Goal: Information Seeking & Learning: Learn about a topic

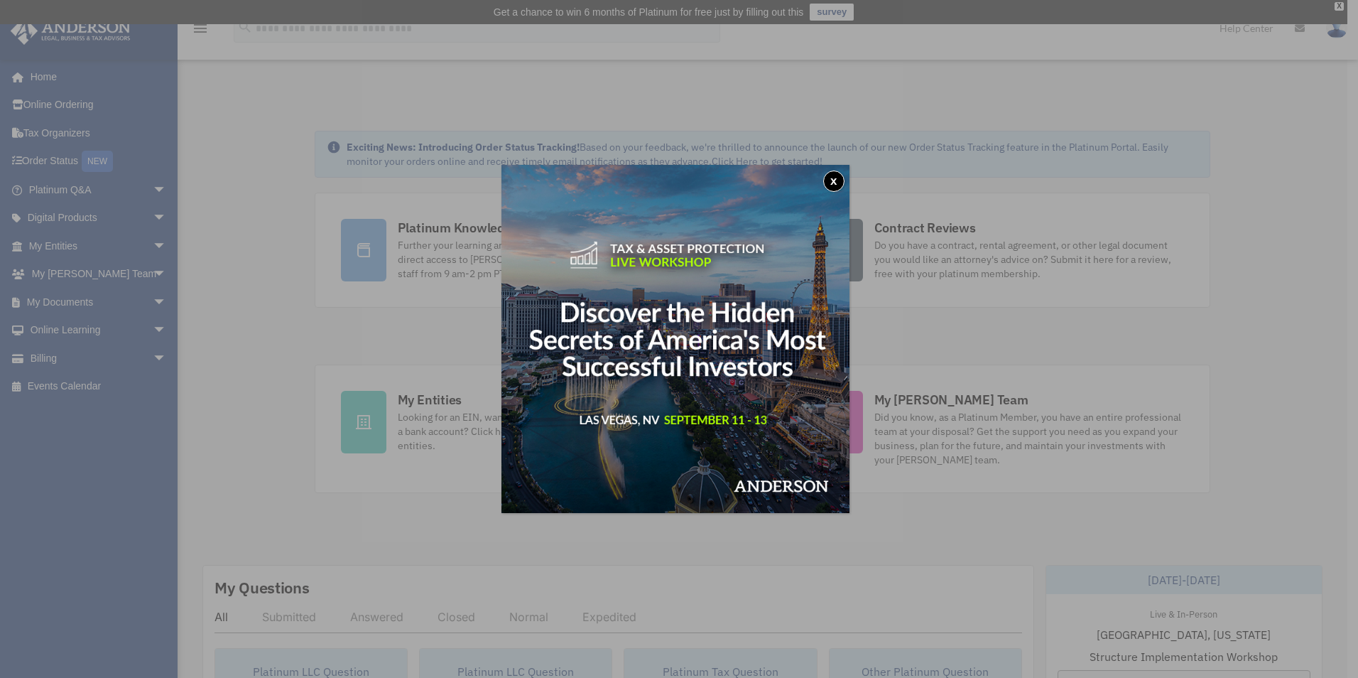
click at [836, 182] on button "x" at bounding box center [833, 181] width 21 height 21
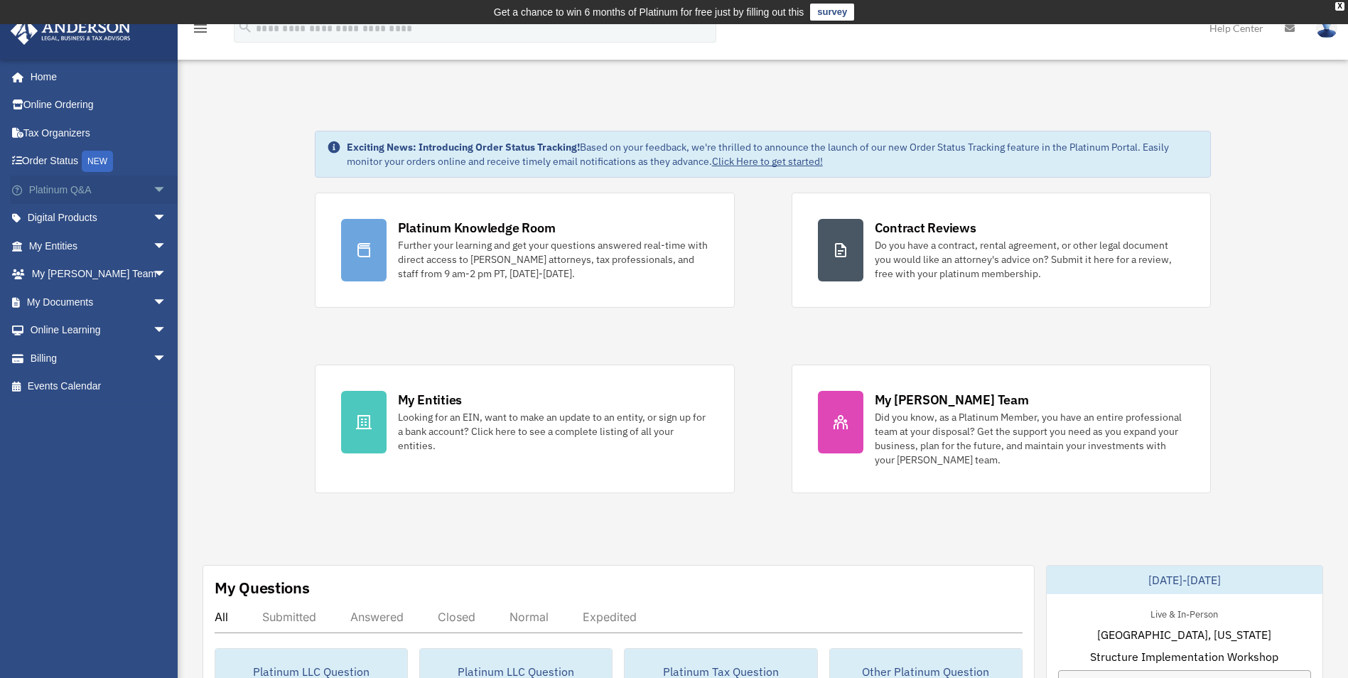
click at [119, 186] on link "Platinum Q&A arrow_drop_down" at bounding box center [99, 189] width 178 height 28
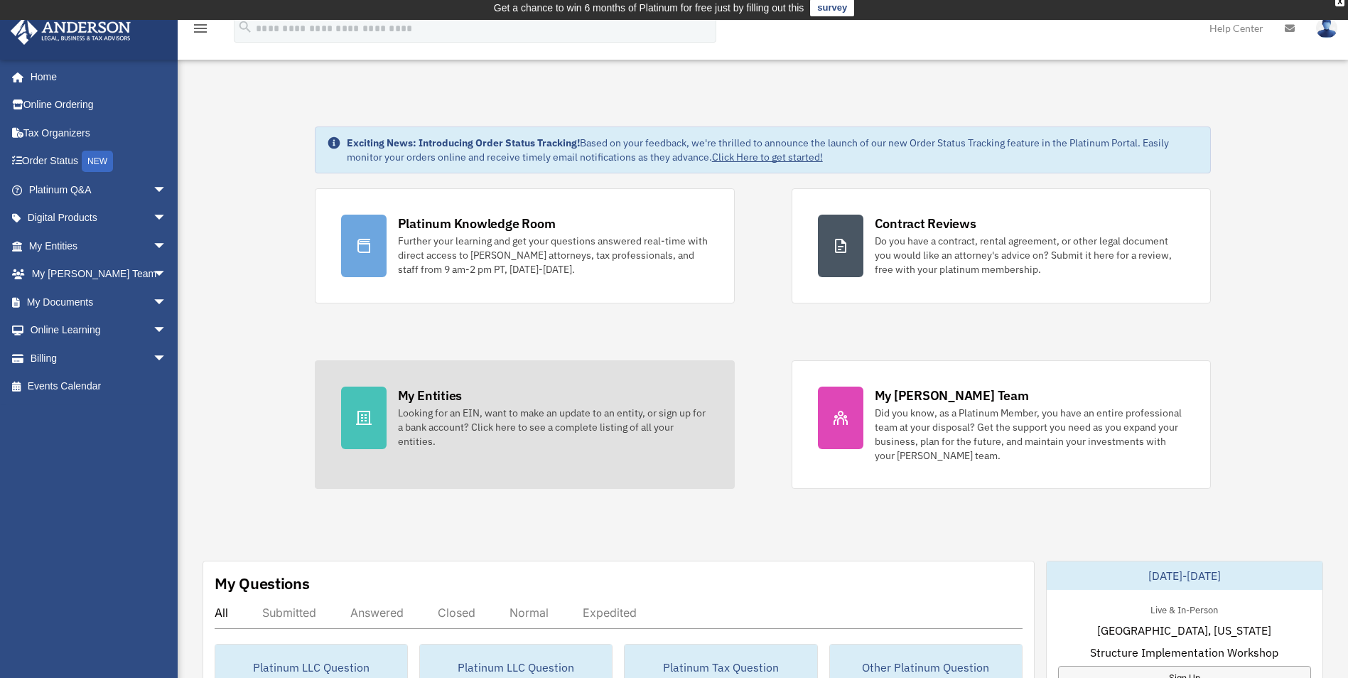
scroll to position [62, 0]
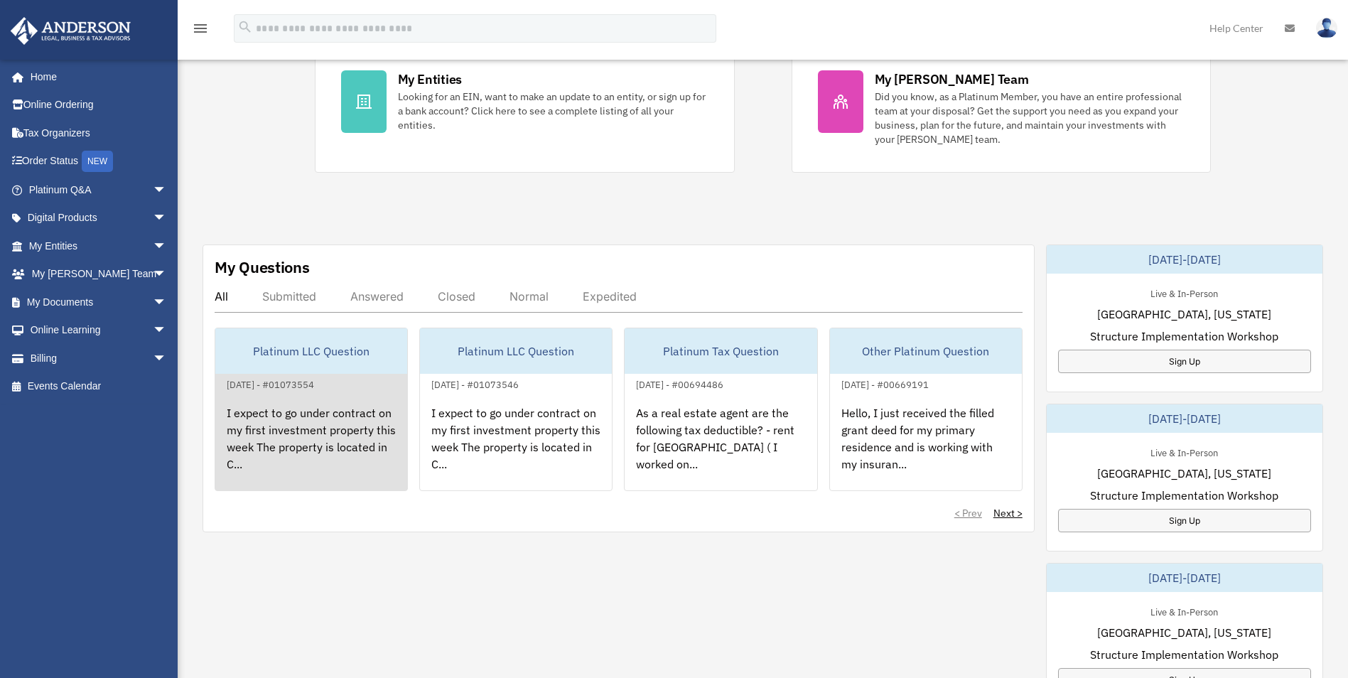
scroll to position [323, 0]
click at [305, 438] on div "I expect to go under contract on my first investment property this week The pro…" at bounding box center [311, 445] width 192 height 111
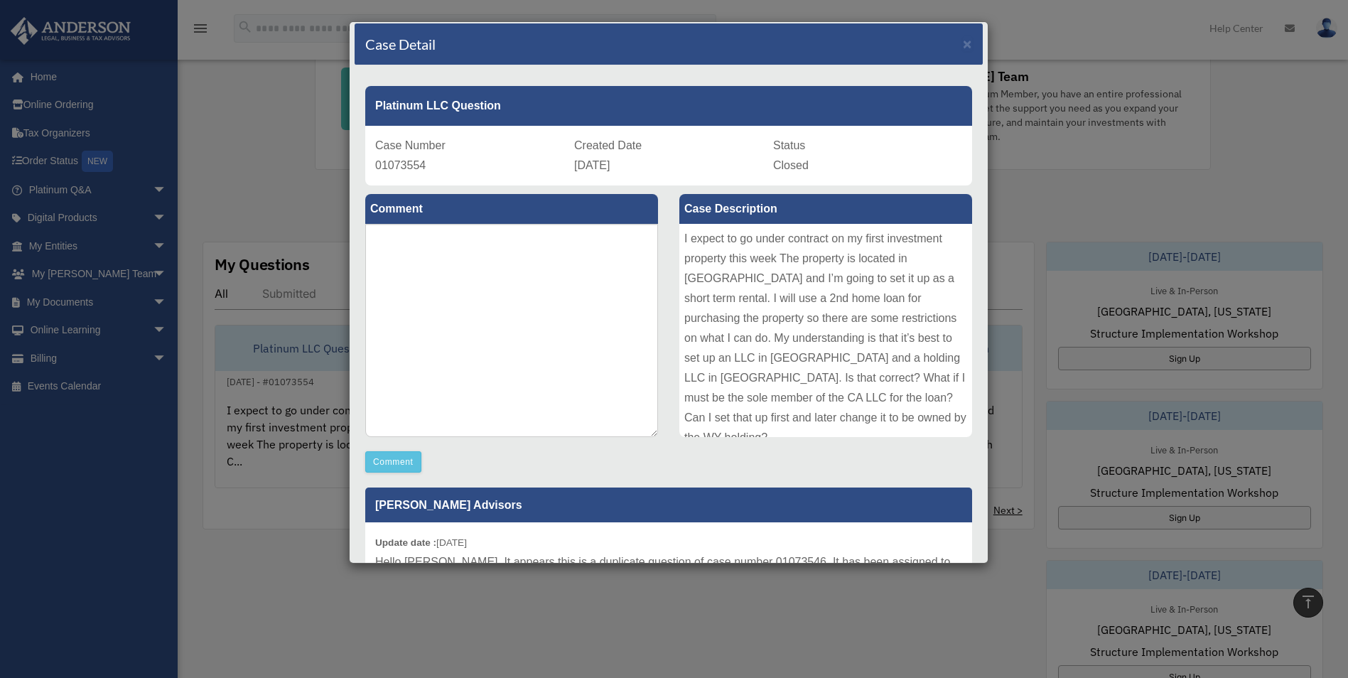
scroll to position [0, 0]
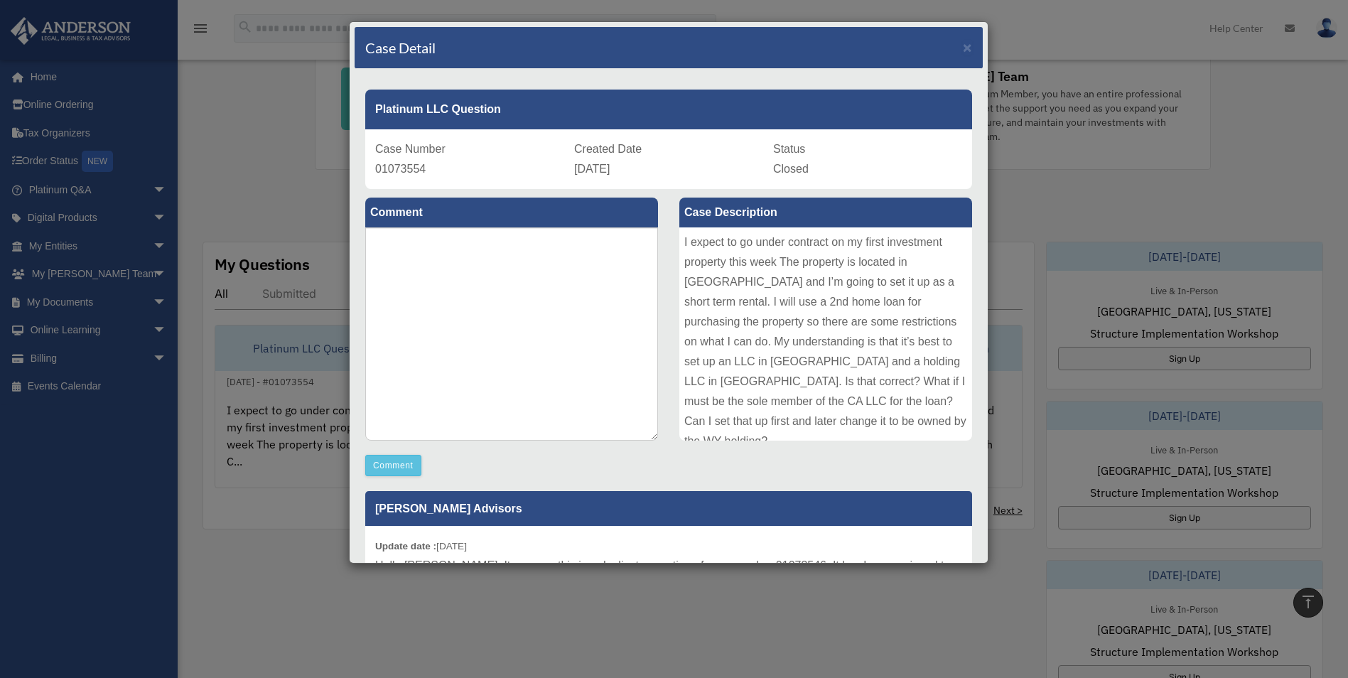
click at [310, 111] on div "Case Detail × Platinum LLC Question Case Number 01073554 Created Date [DATE] St…" at bounding box center [674, 339] width 1348 height 678
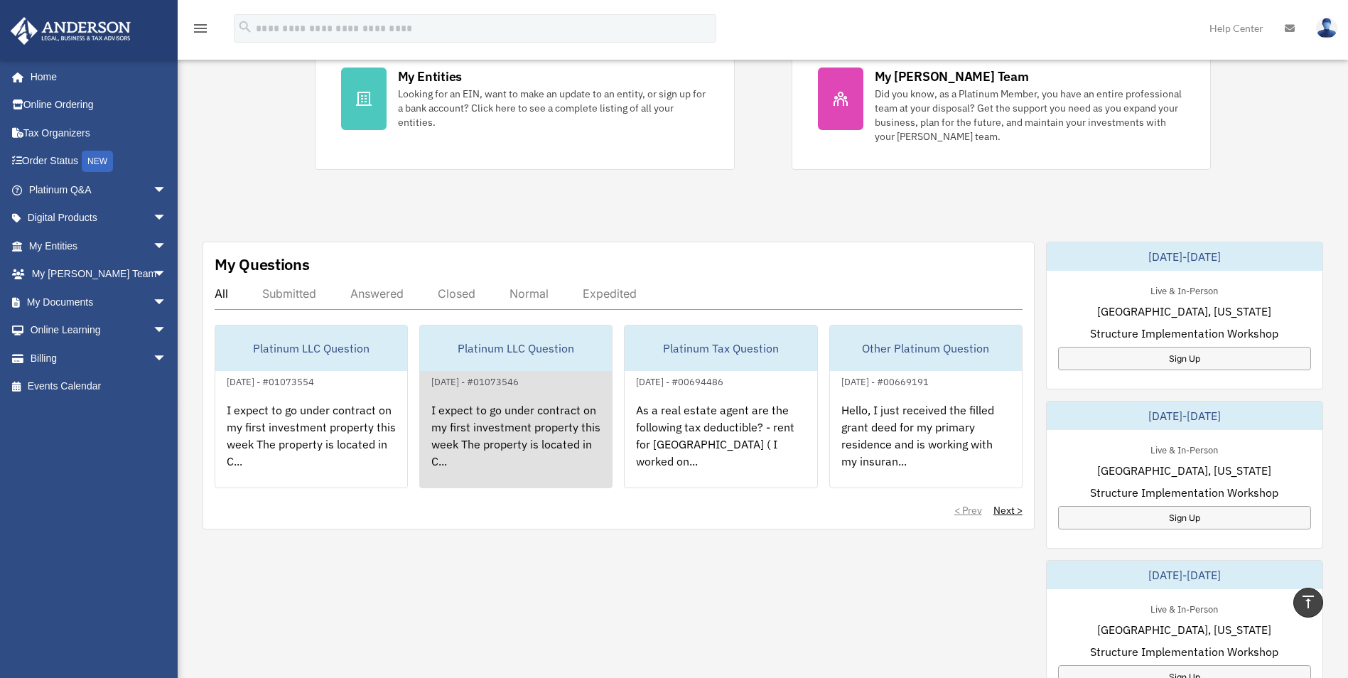
click at [484, 429] on div "I expect to go under contract on my first investment property this week The pro…" at bounding box center [516, 445] width 192 height 111
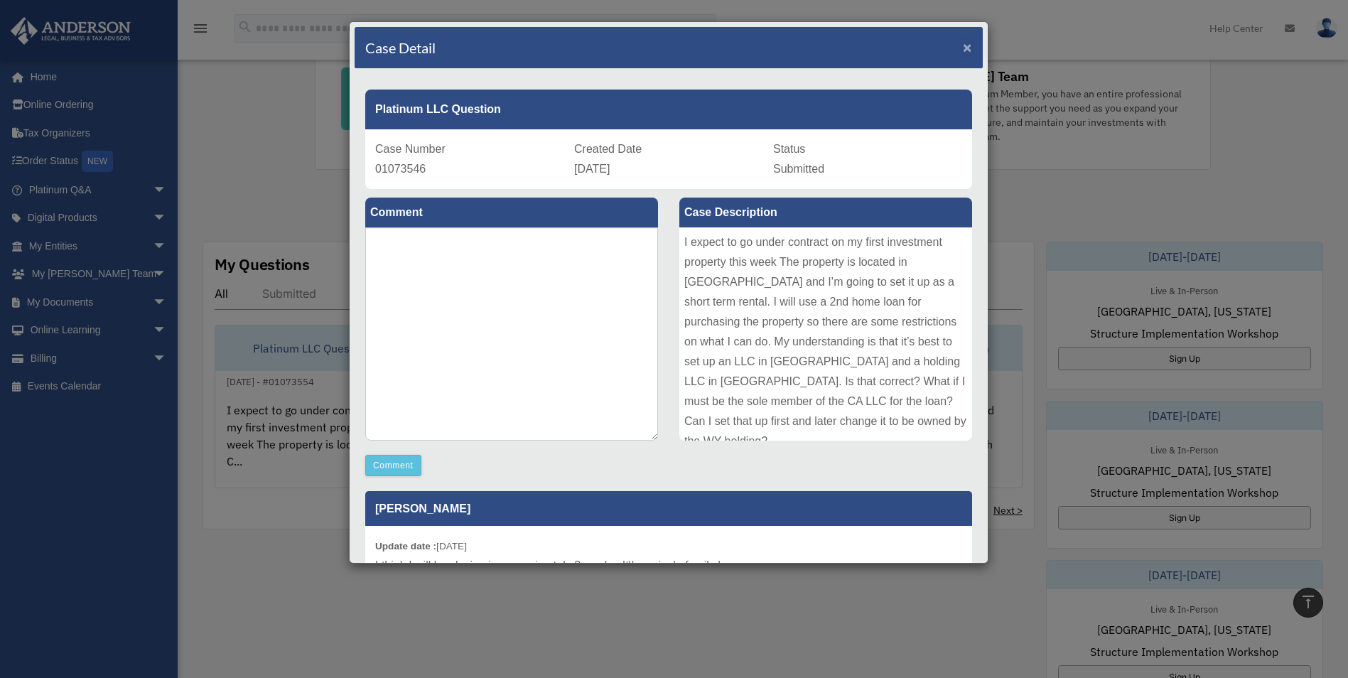
click at [963, 43] on span "×" at bounding box center [967, 47] width 9 height 16
